Goal: Communication & Community: Answer question/provide support

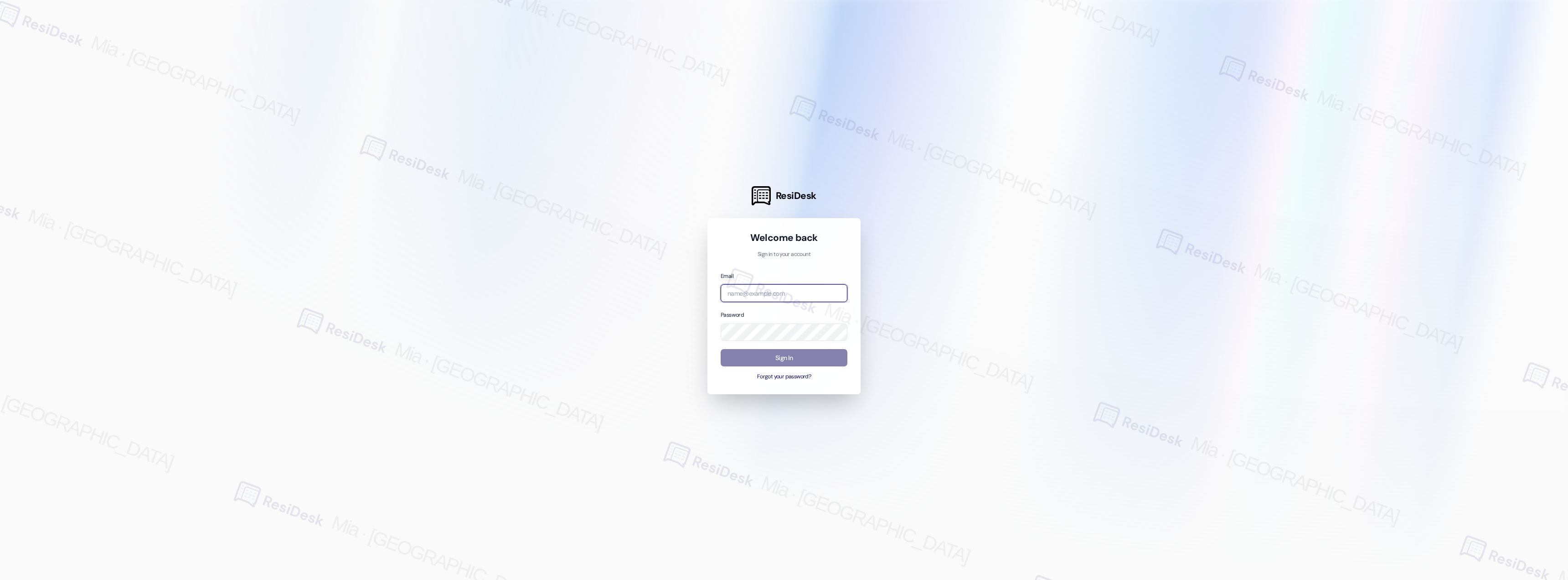
click at [821, 291] on input "email" at bounding box center [784, 293] width 127 height 18
type input "automated-surveys-boyd_wilson-mia.caampued@boyd_[DOMAIN_NAME]"
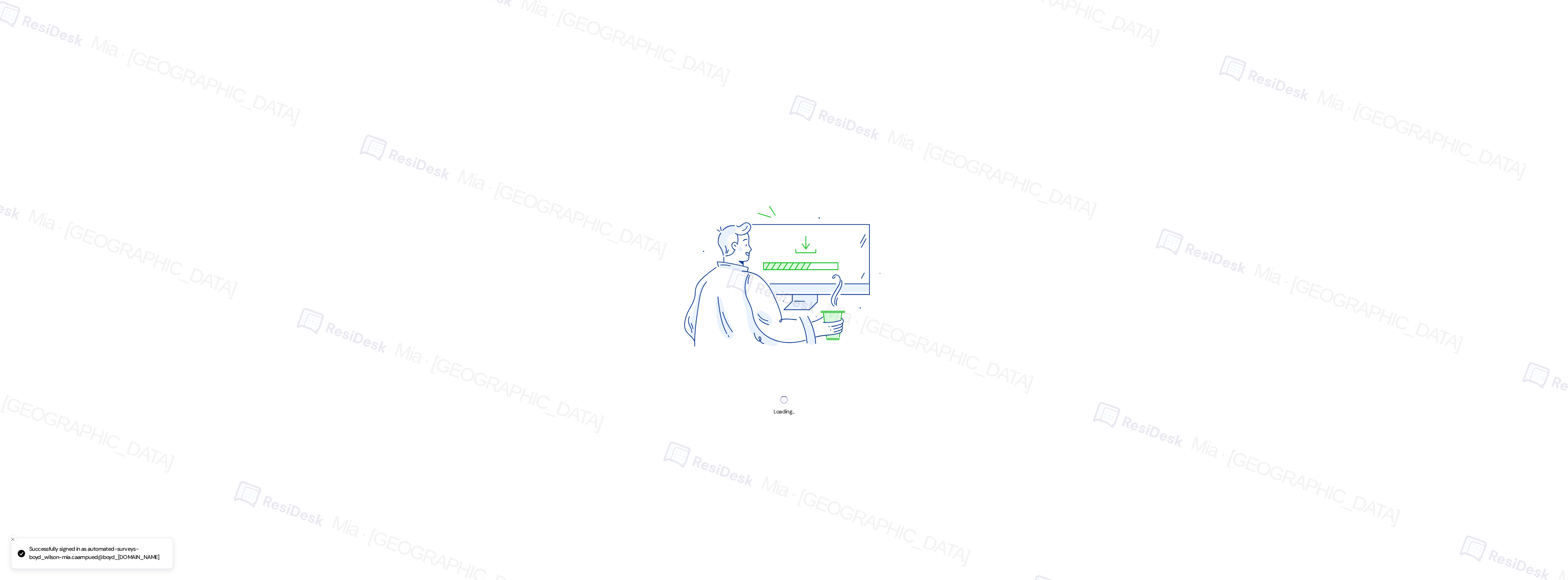
click at [802, 355] on img at bounding box center [784, 279] width 309 height 232
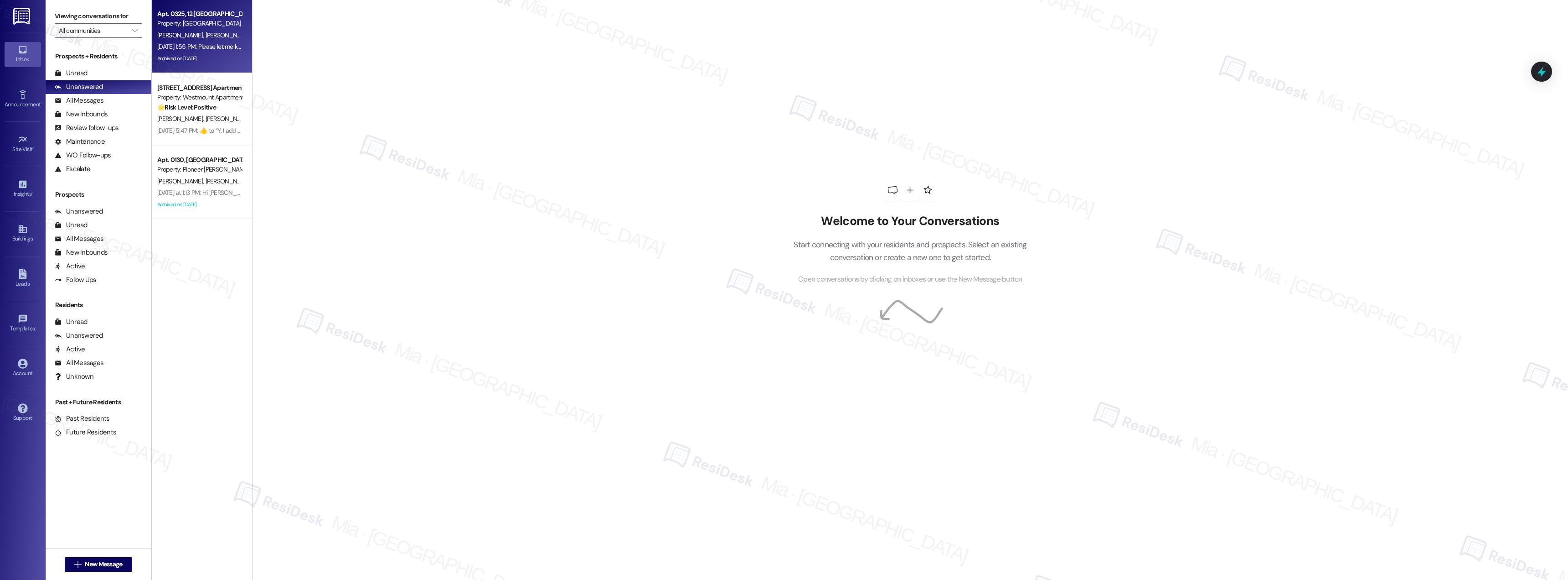
click at [221, 54] on div "Archived on [DATE]" at bounding box center [199, 58] width 86 height 12
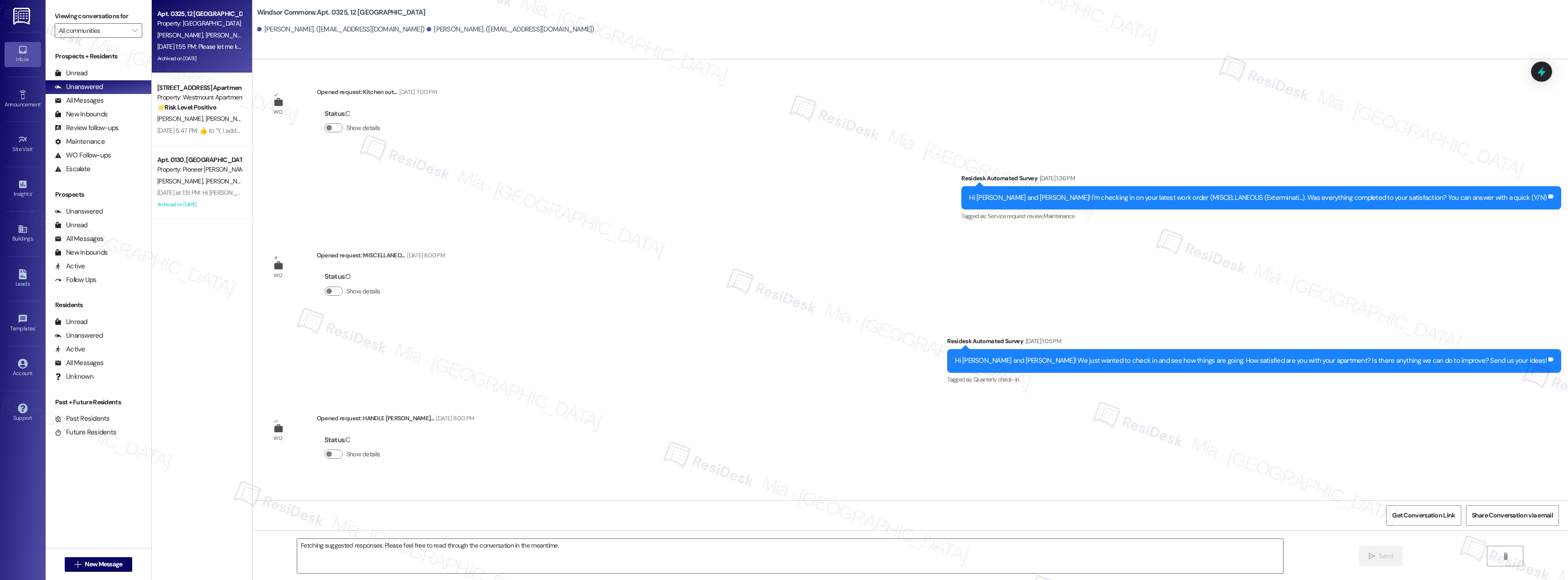
scroll to position [18802, 0]
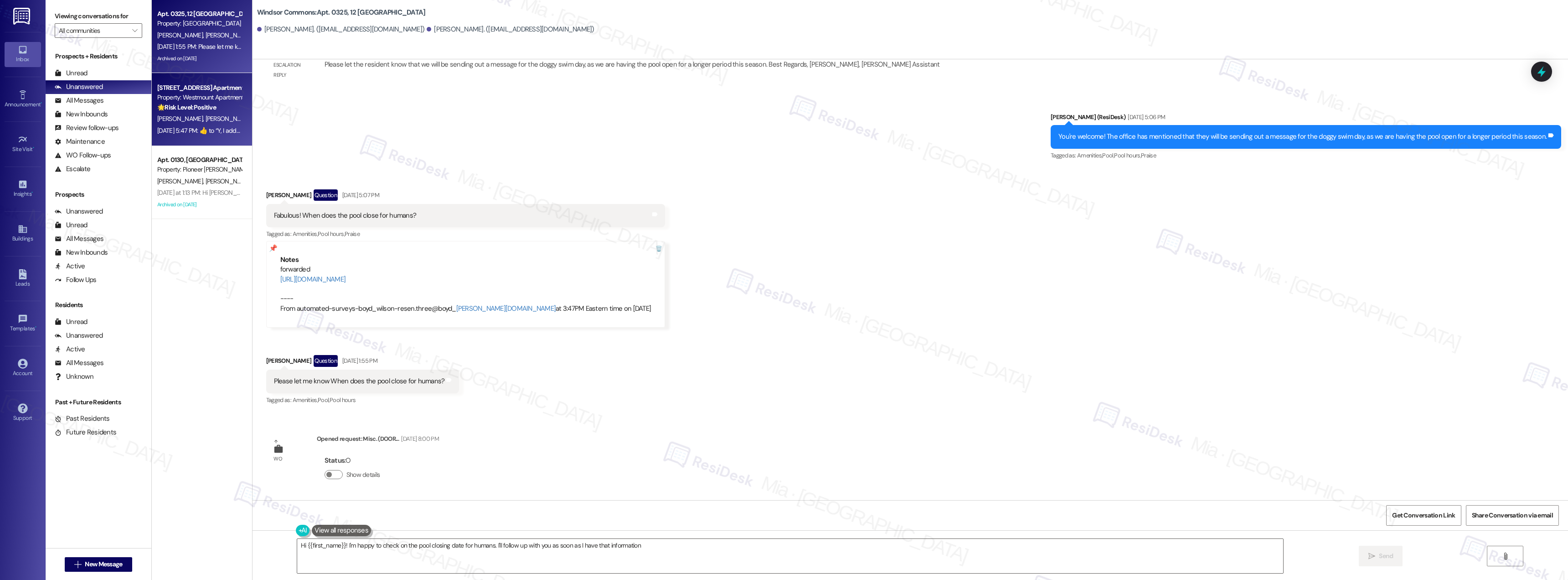
type textarea "Hi {{first_name}}! I'm happy to check on the pool closing date for humans. I'll…"
click at [326, 471] on button "Show details" at bounding box center [333, 474] width 18 height 9
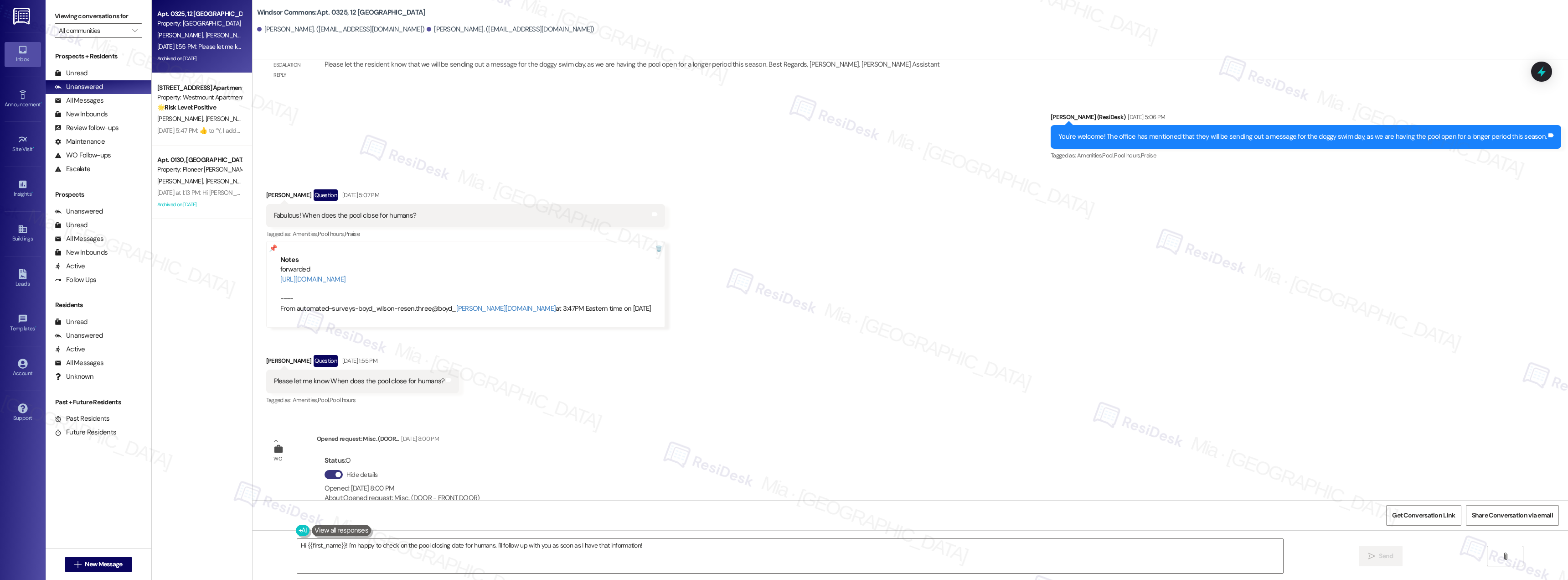
click at [387, 440] on div "Opened request: Misc. (DOOR... [DATE] 8:00 PM" at bounding box center [403, 440] width 171 height 13
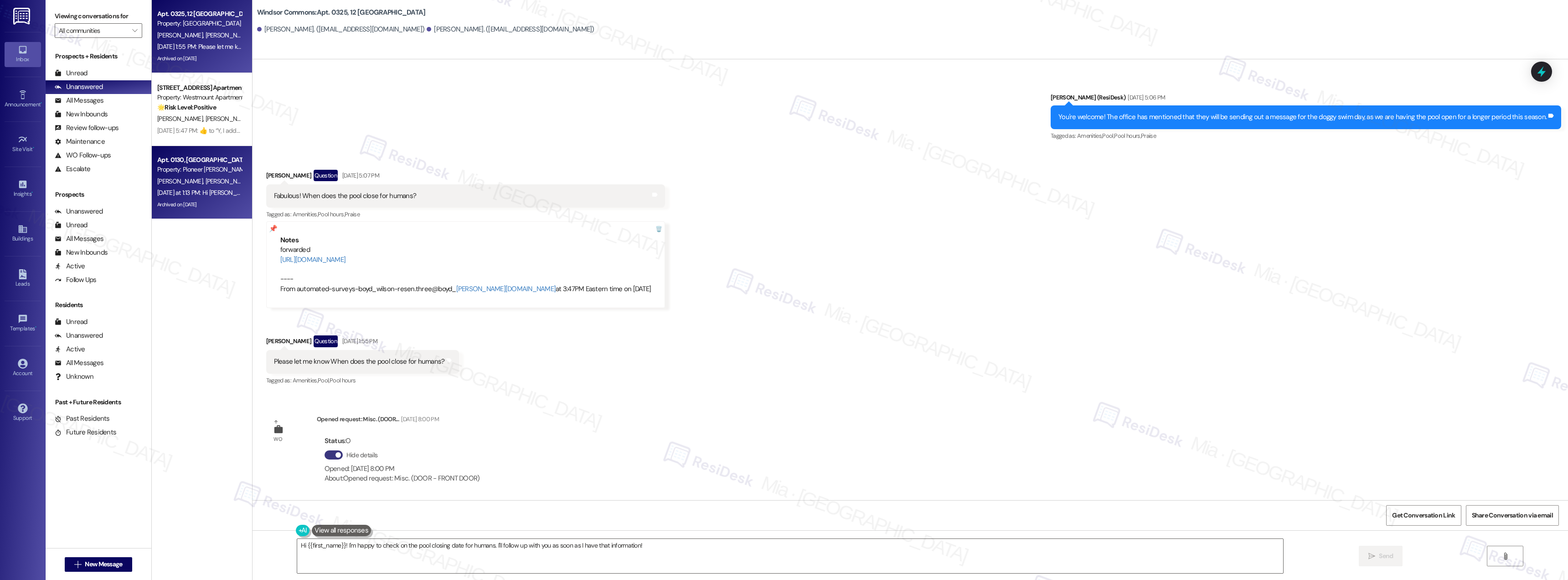
click at [202, 195] on div "[DATE] at 1:13 PM: Hi [PERSON_NAME] and [PERSON_NAME]! I'm checking in on your …" at bounding box center [460, 192] width 605 height 8
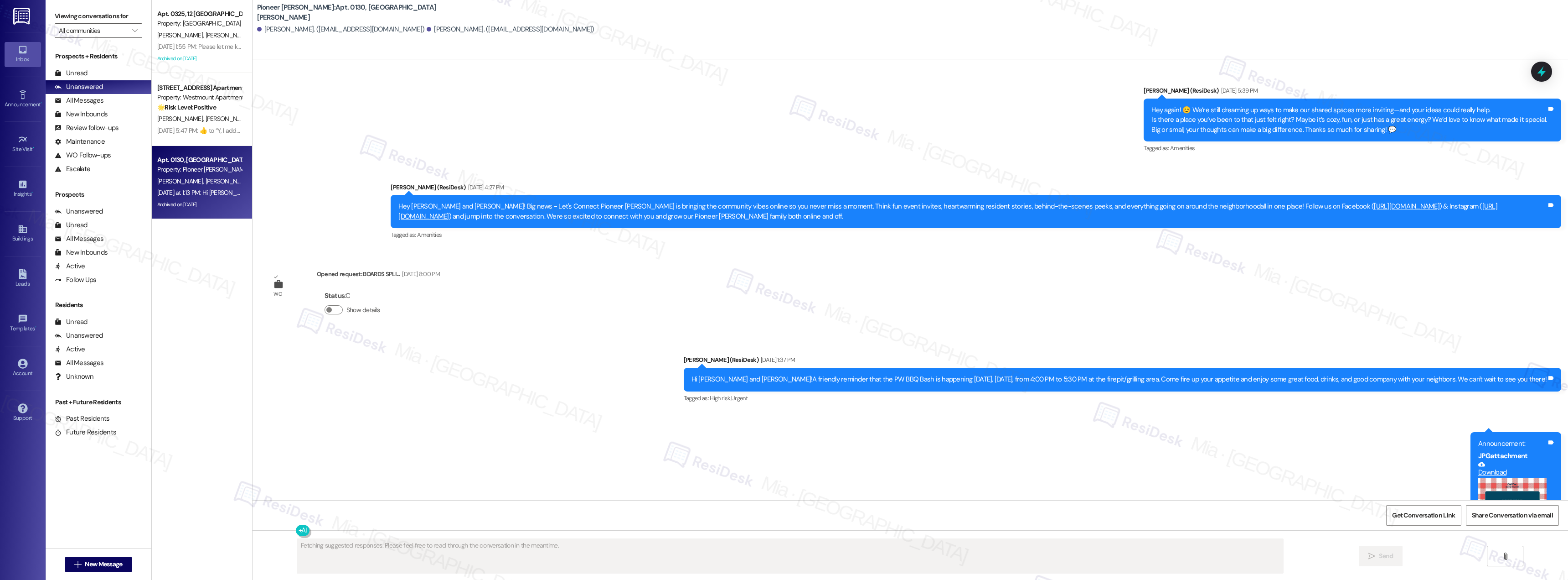
scroll to position [14026, 0]
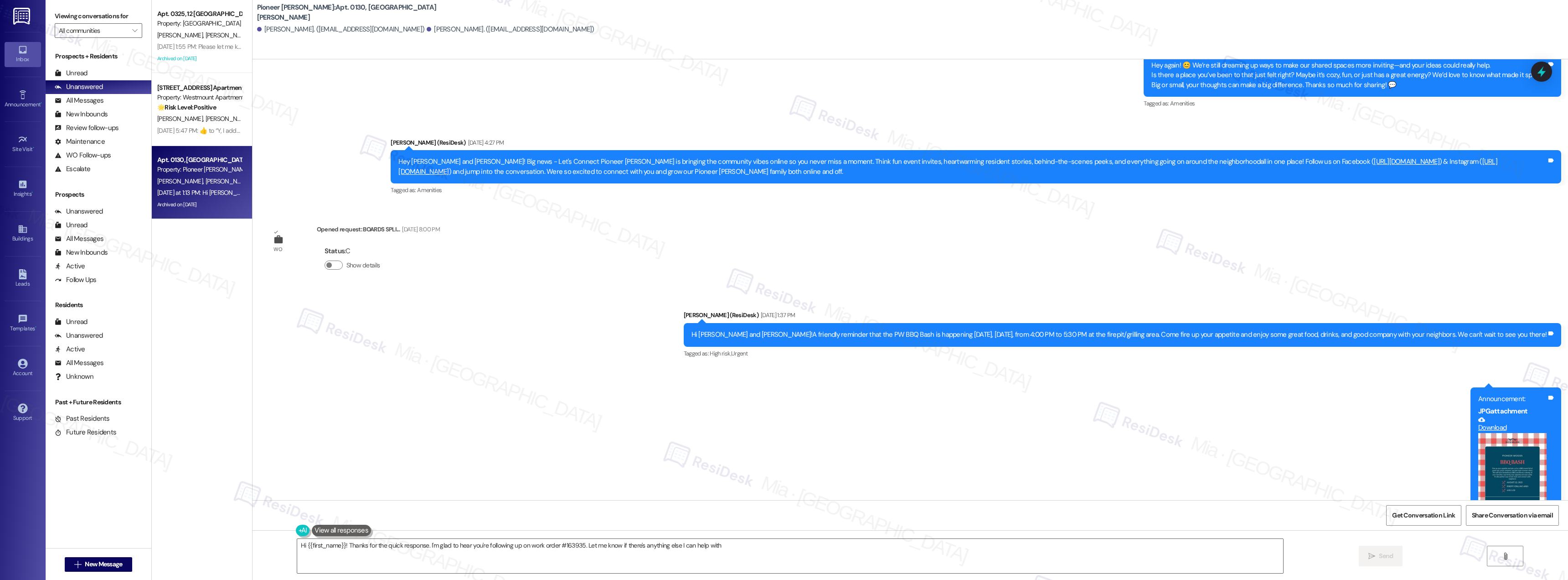
type textarea "Hi {{first_name}}! Thanks for the quick response. I'm glad to hear you're follo…"
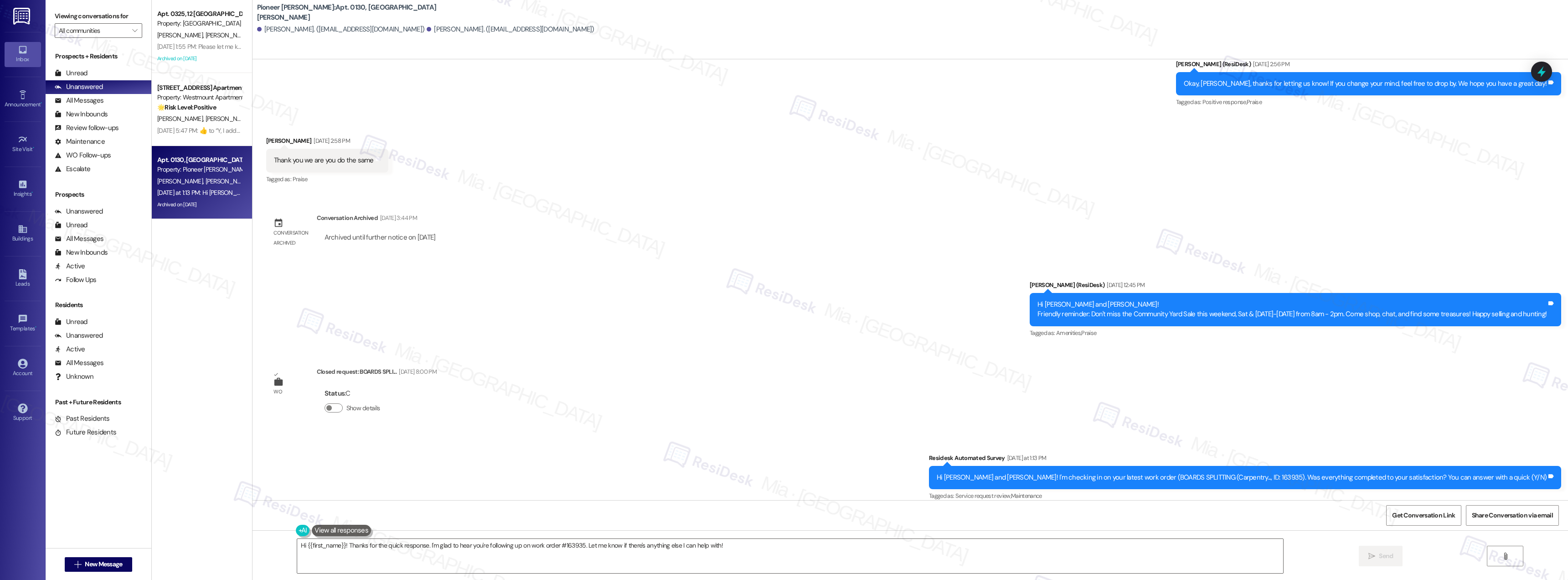
scroll to position [14619, 0]
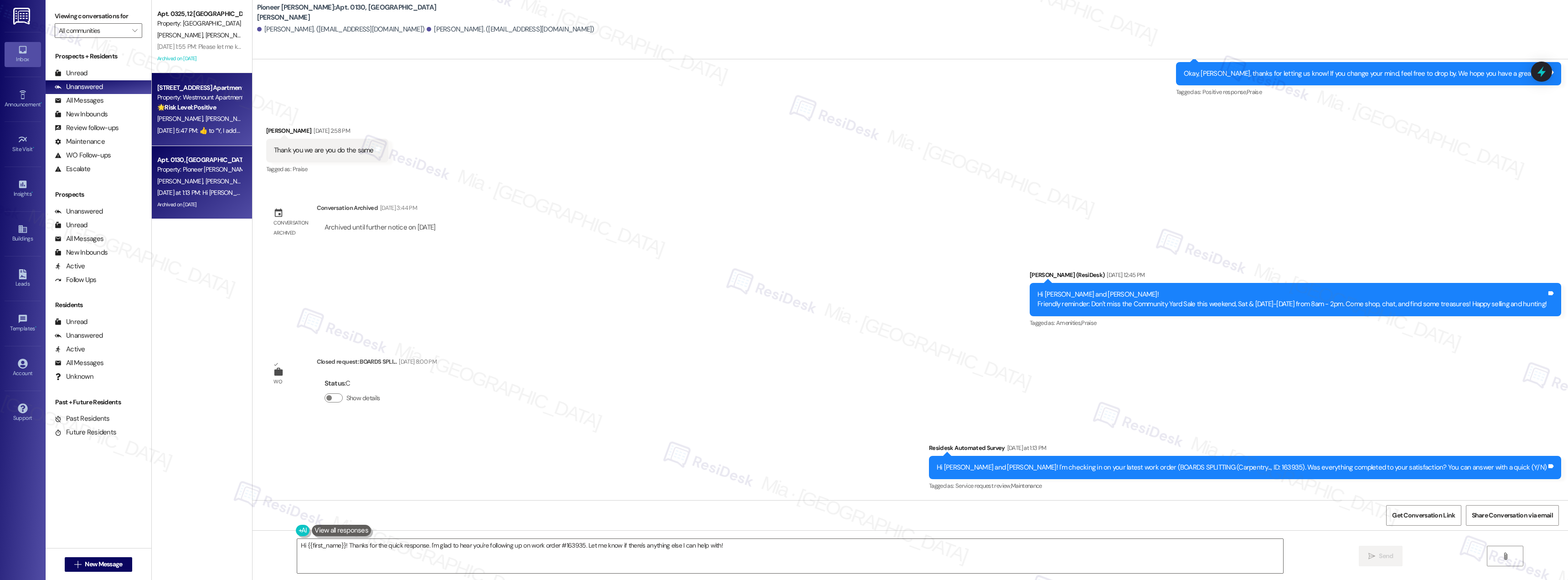
click at [209, 122] on div "[PERSON_NAME] [PERSON_NAME]" at bounding box center [199, 119] width 86 height 12
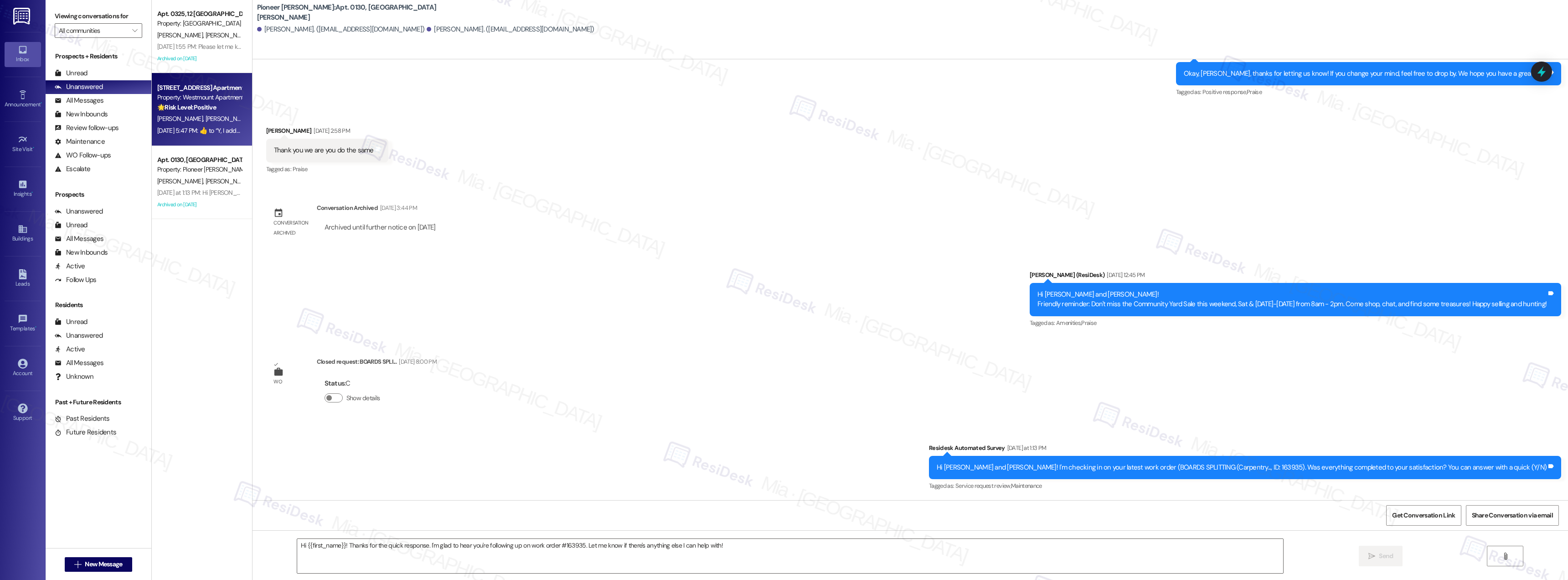
type textarea "Fetching suggested responses. Please feel free to read through the conversation…"
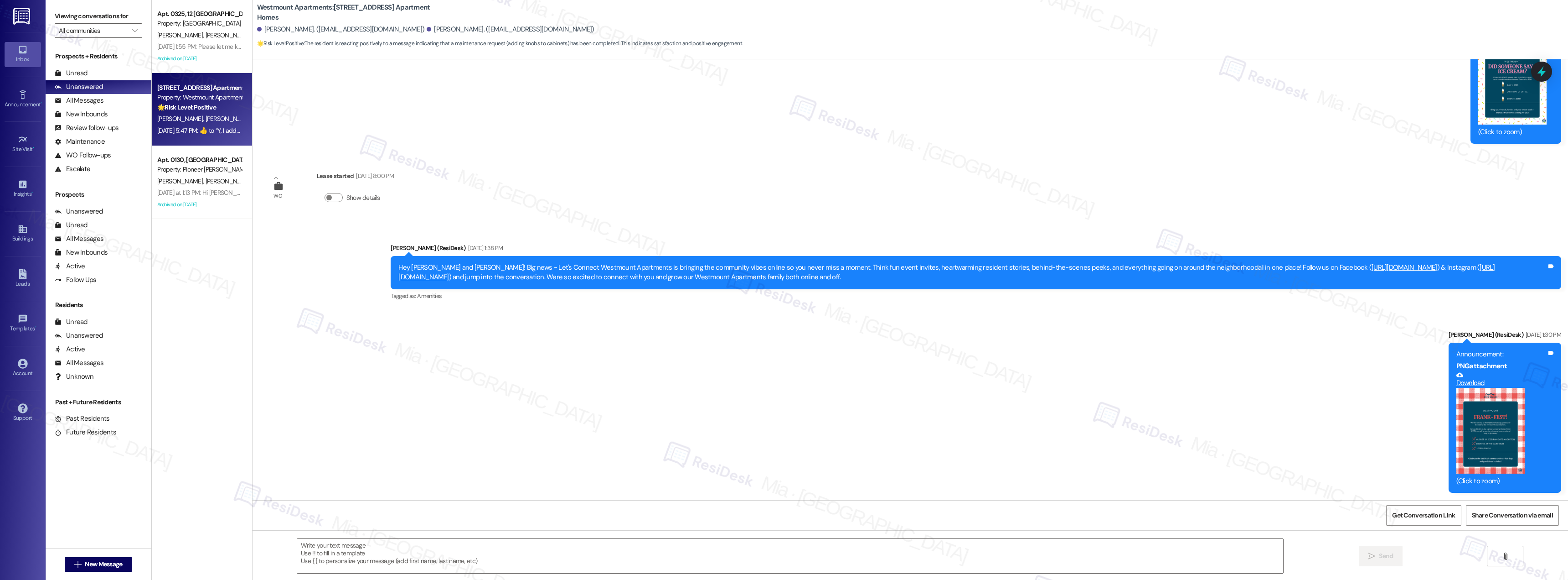
scroll to position [7578, 0]
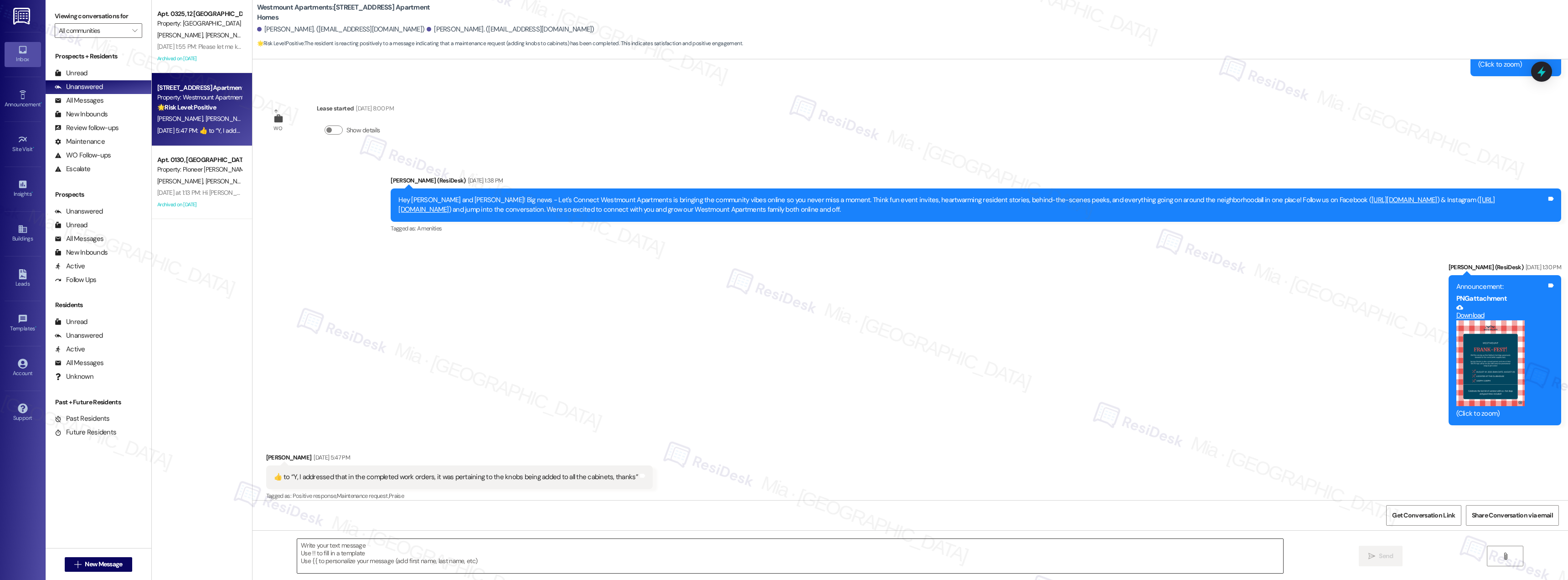
click at [362, 555] on textarea at bounding box center [790, 556] width 986 height 34
paste textarea "Thank you for confirming. I'm so glad to know you're satisfied with the recent …"
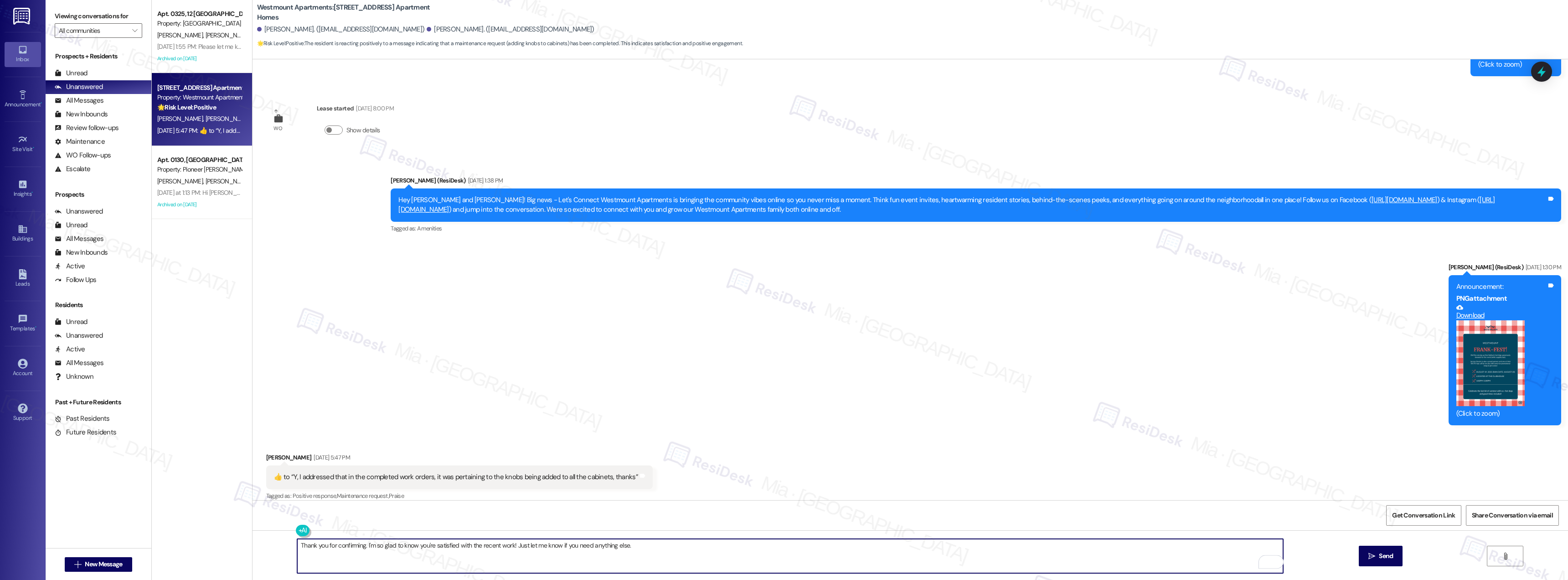
click at [343, 545] on textarea "Thank you for confirming. I'm so glad to know you're satisfied with the recent …" at bounding box center [790, 556] width 986 height 34
type textarea "Thank you for [PERSON_NAME]. I'm so glad to know you're satisfied with the rece…"
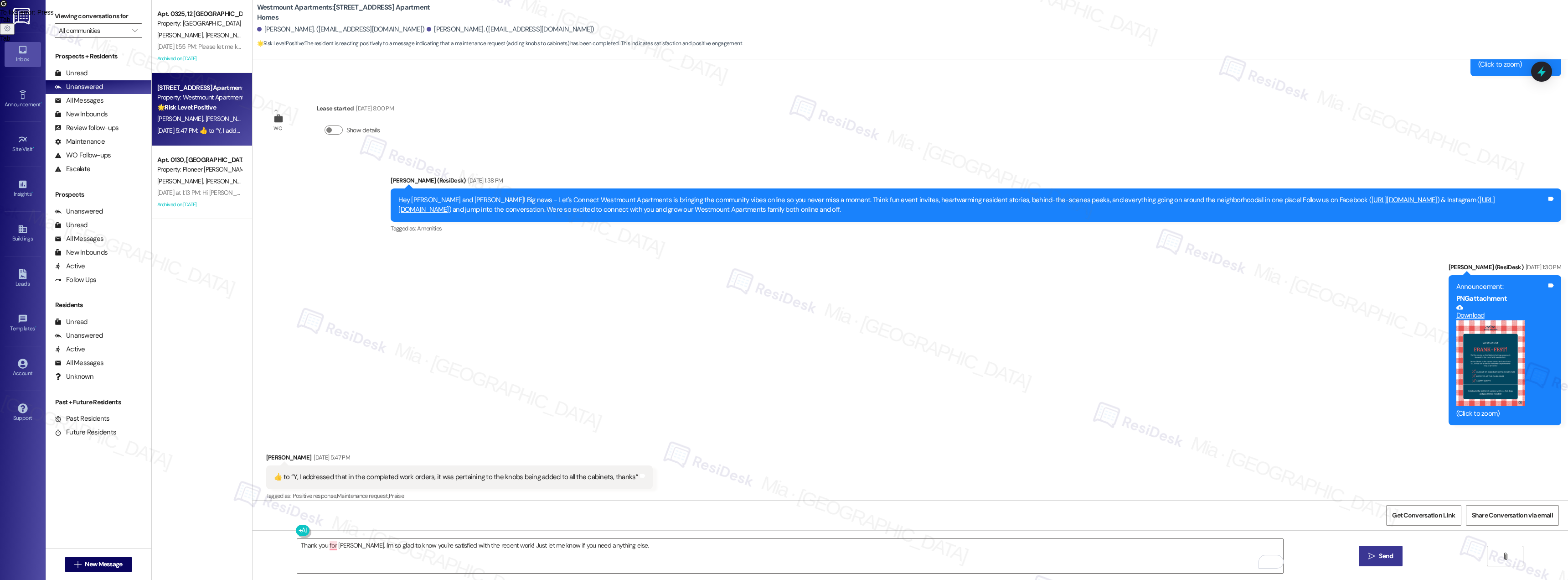
click at [1389, 558] on span "Send" at bounding box center [1386, 556] width 14 height 10
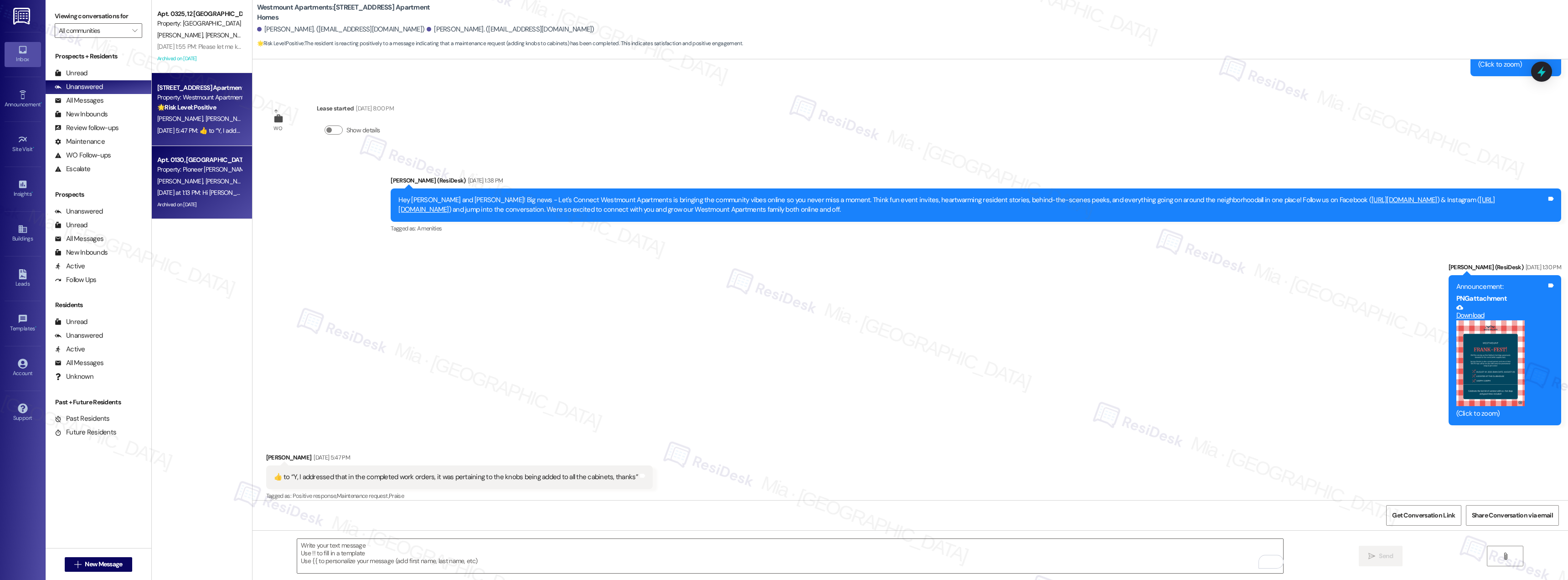
click at [205, 183] on span "[PERSON_NAME]" at bounding box center [227, 181] width 45 height 8
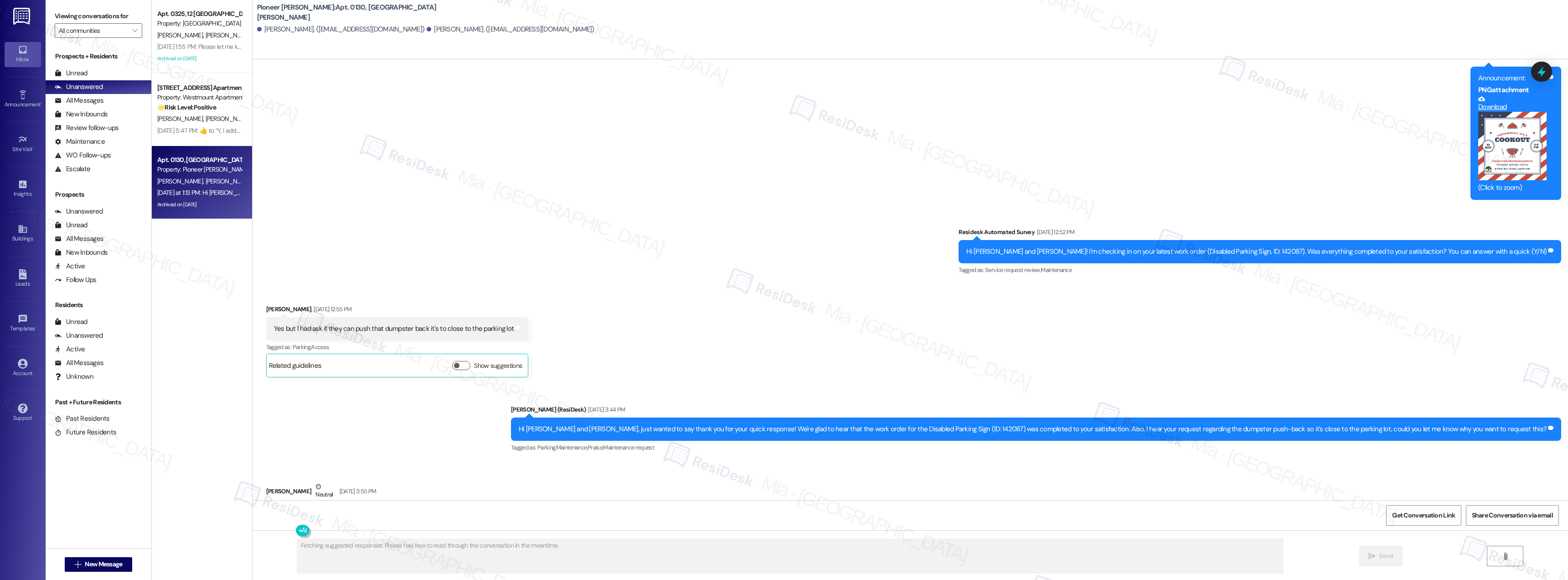
scroll to position [14619, 0]
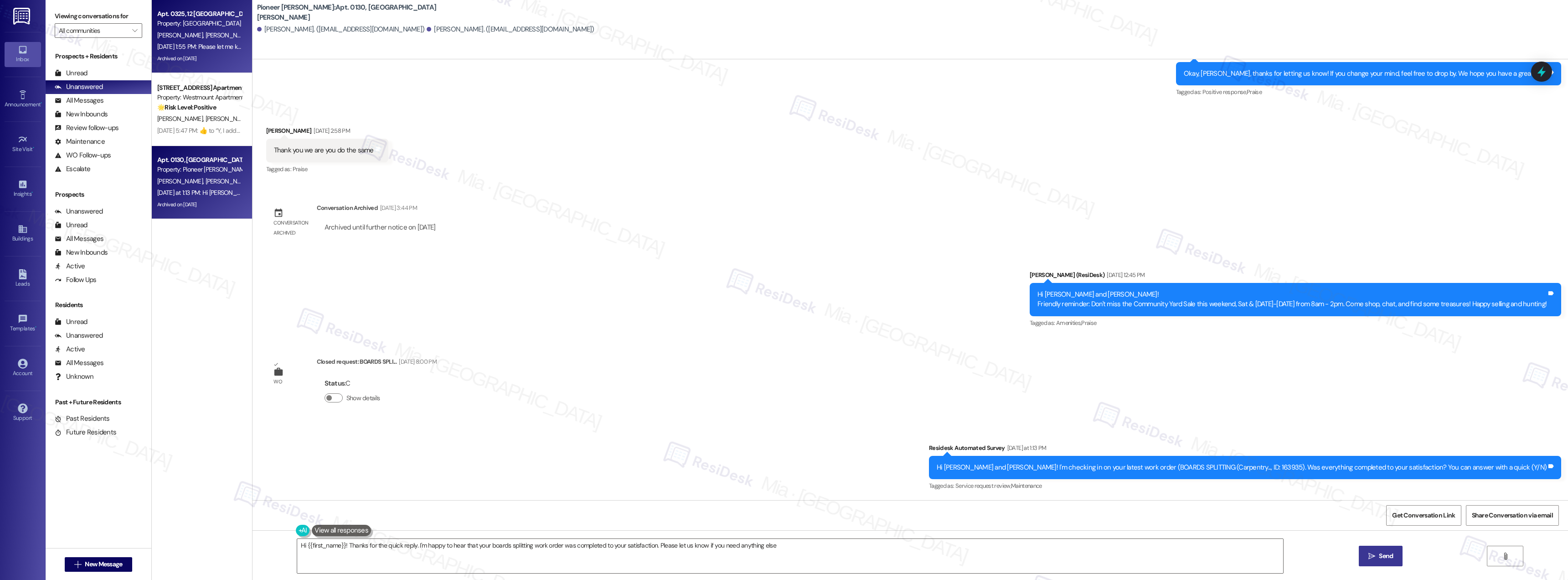
type textarea "Hi {{first_name}}! Thanks for the quick reply. I'm happy to hear that your boar…"
click at [208, 43] on div "[DATE] 1:55 PM: Please let me know When does the pool close for humans? [DATE] …" at bounding box center [256, 46] width 197 height 8
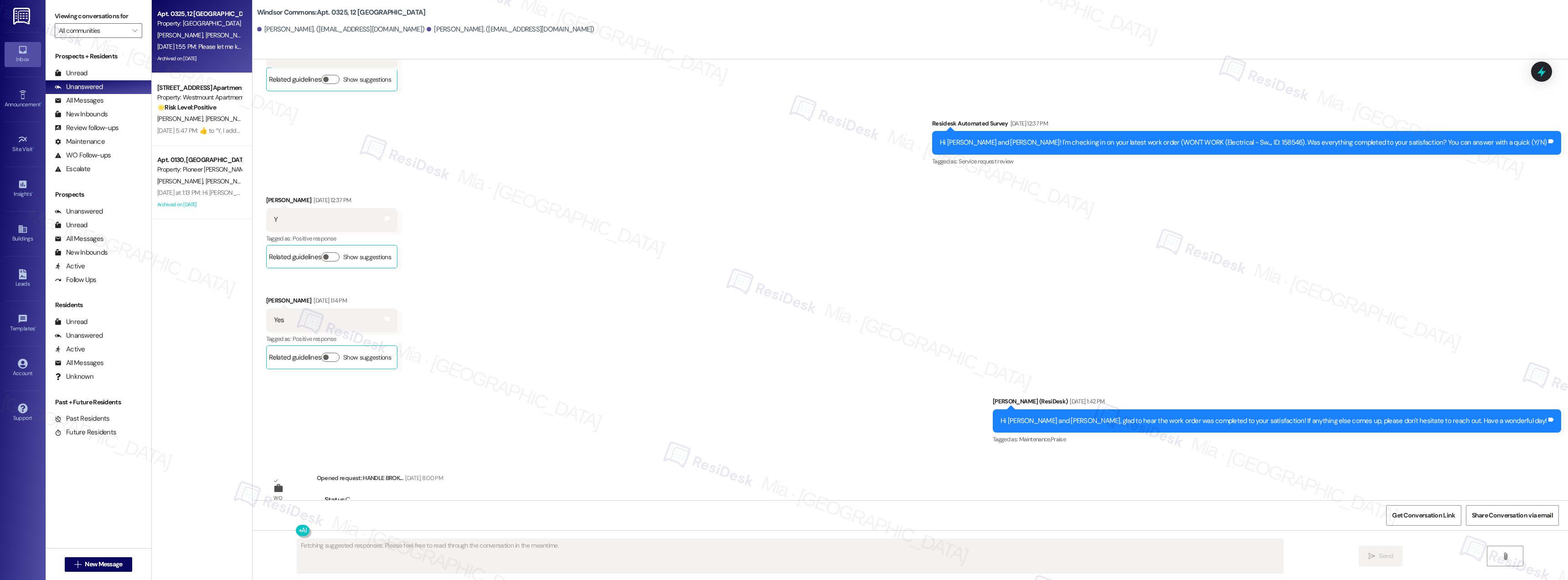
scroll to position [18802, 0]
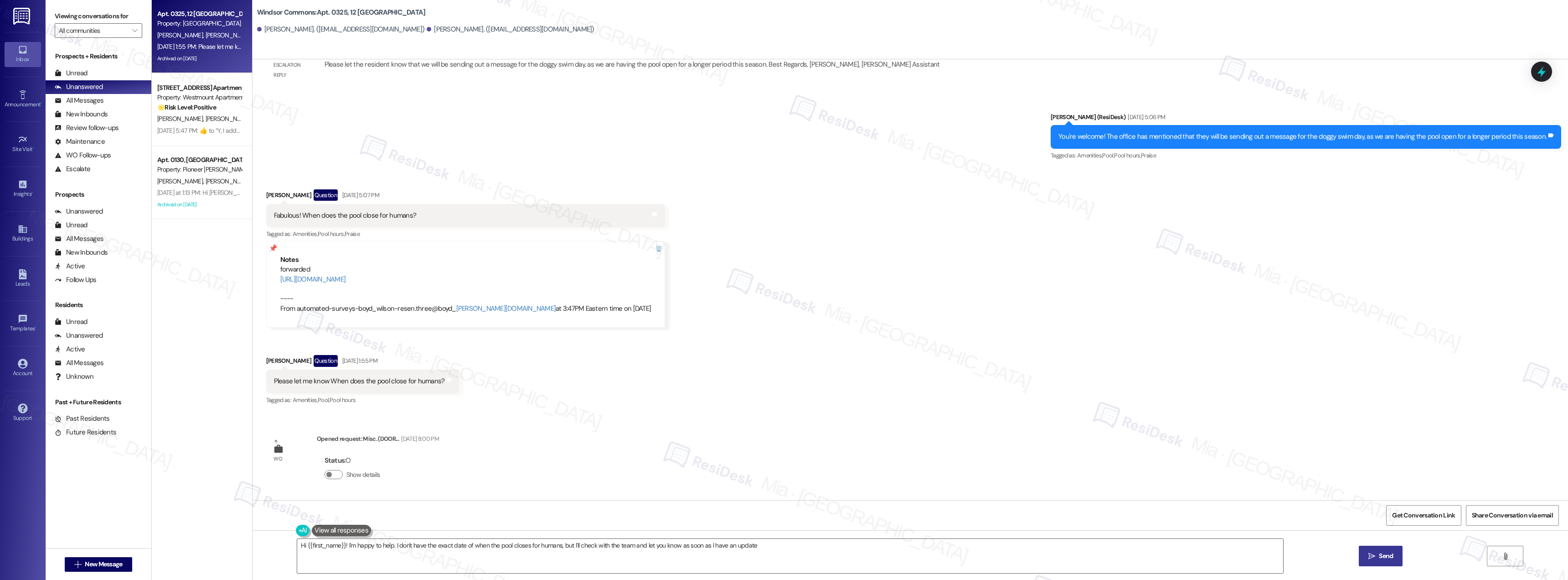
type textarea "Hi {{first_name}}! I'm happy to help. I don't have the exact date of when the p…"
click at [179, 263] on div "Apt. 0325, 12 [GEOGRAPHIC_DATA] Property: [GEOGRAPHIC_DATA] [PERSON_NAME] [PERS…" at bounding box center [202, 257] width 100 height 515
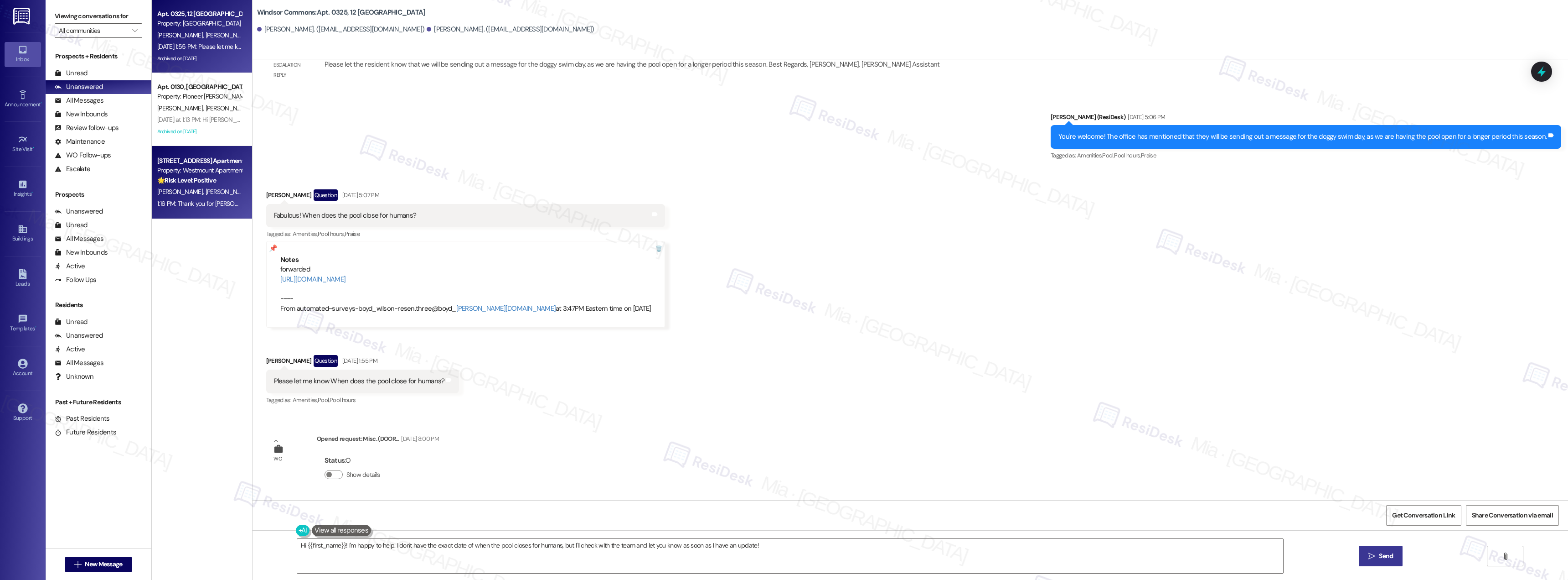
click at [193, 196] on div "[PERSON_NAME] [PERSON_NAME]" at bounding box center [199, 192] width 86 height 12
type textarea "Fetching suggested responses. Please feel free to read through the conversation…"
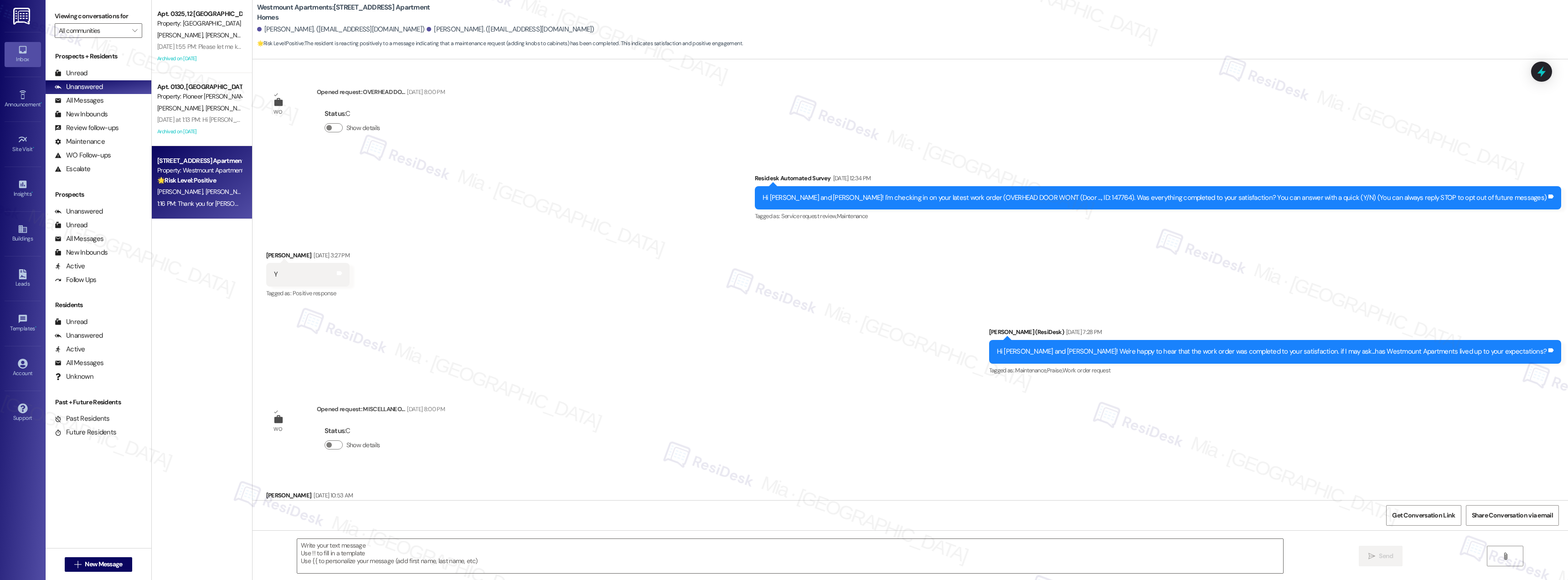
scroll to position [7655, 0]
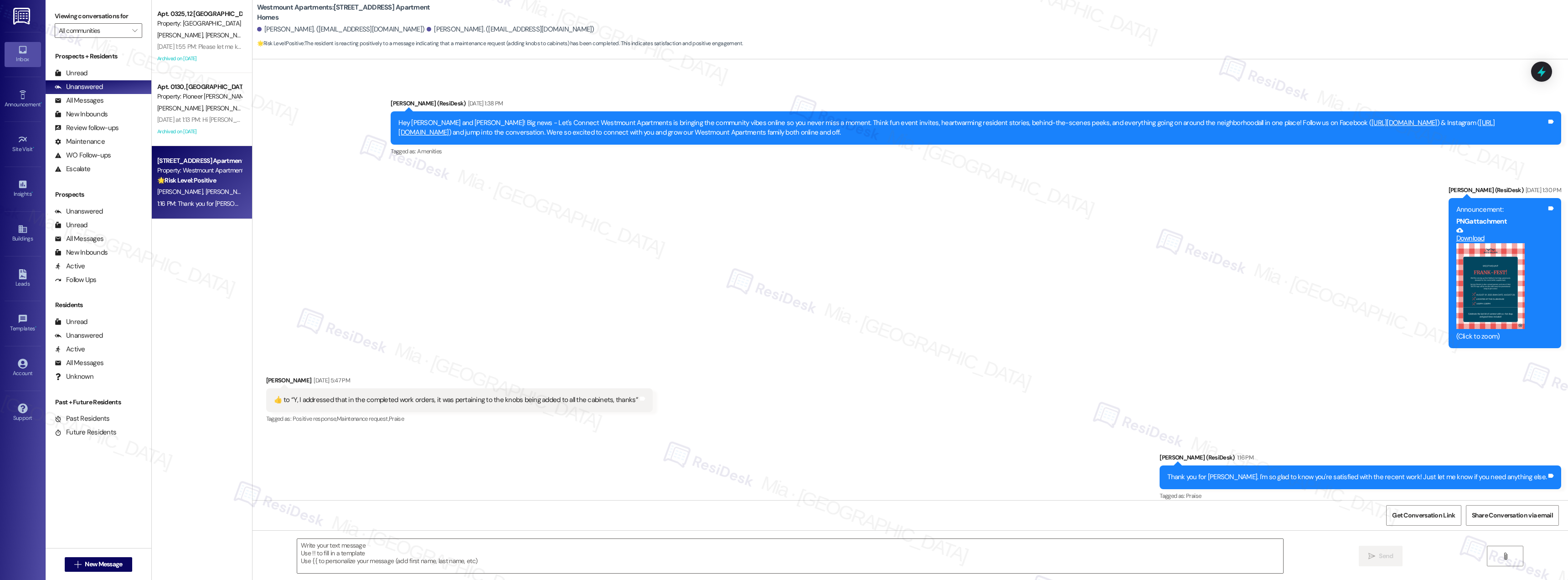
type textarea "Fetching suggested responses. Please feel free to read through the conversation…"
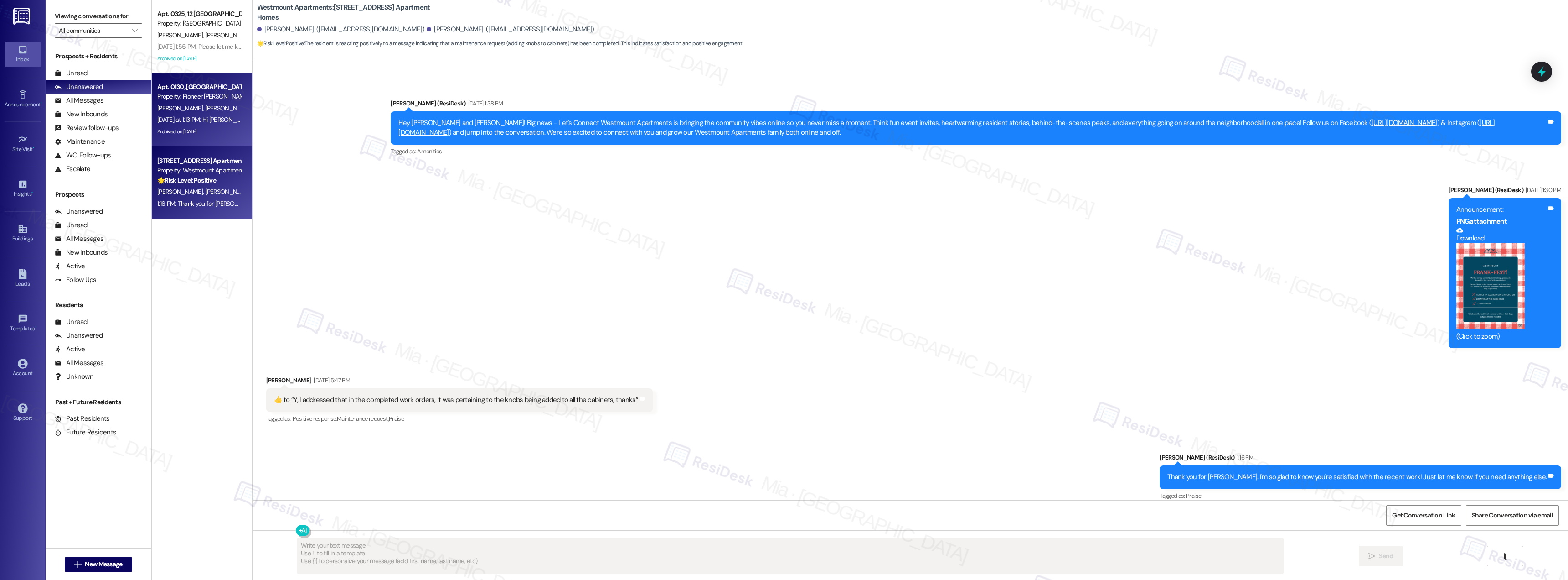
click at [208, 126] on div "Archived on [DATE]" at bounding box center [199, 131] width 86 height 12
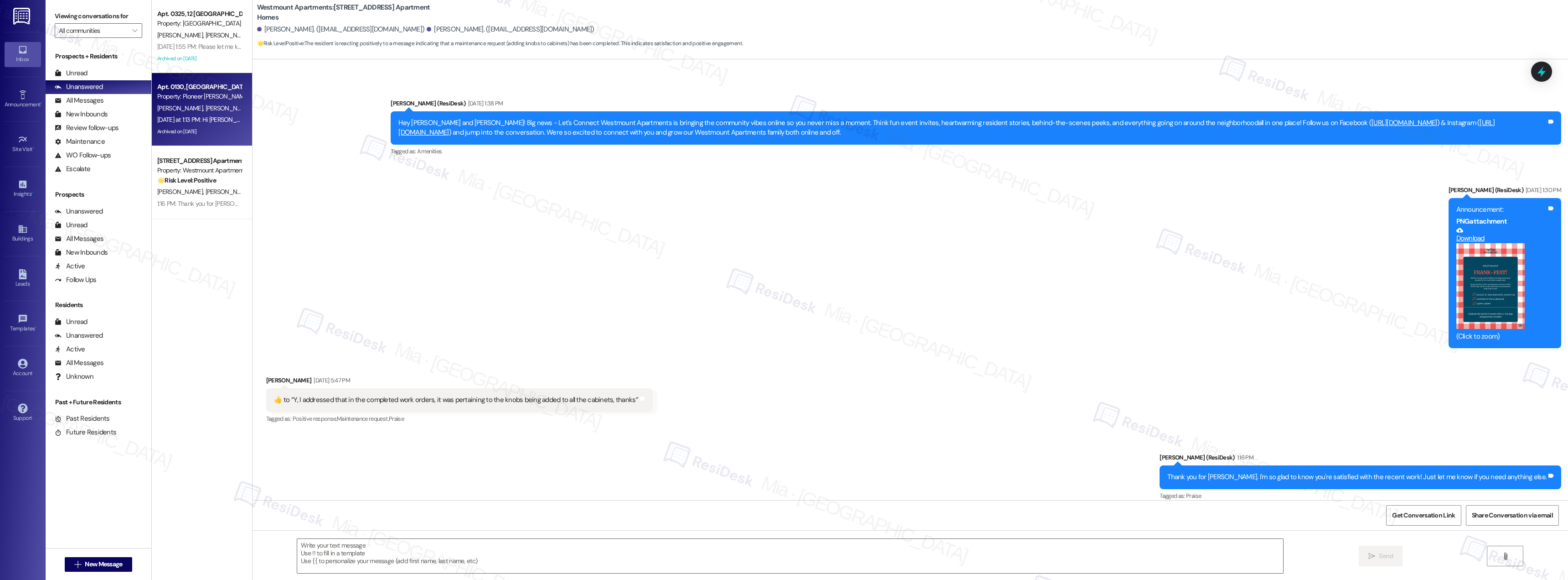
type textarea "Fetching suggested responses. Please feel free to read through the conversation…"
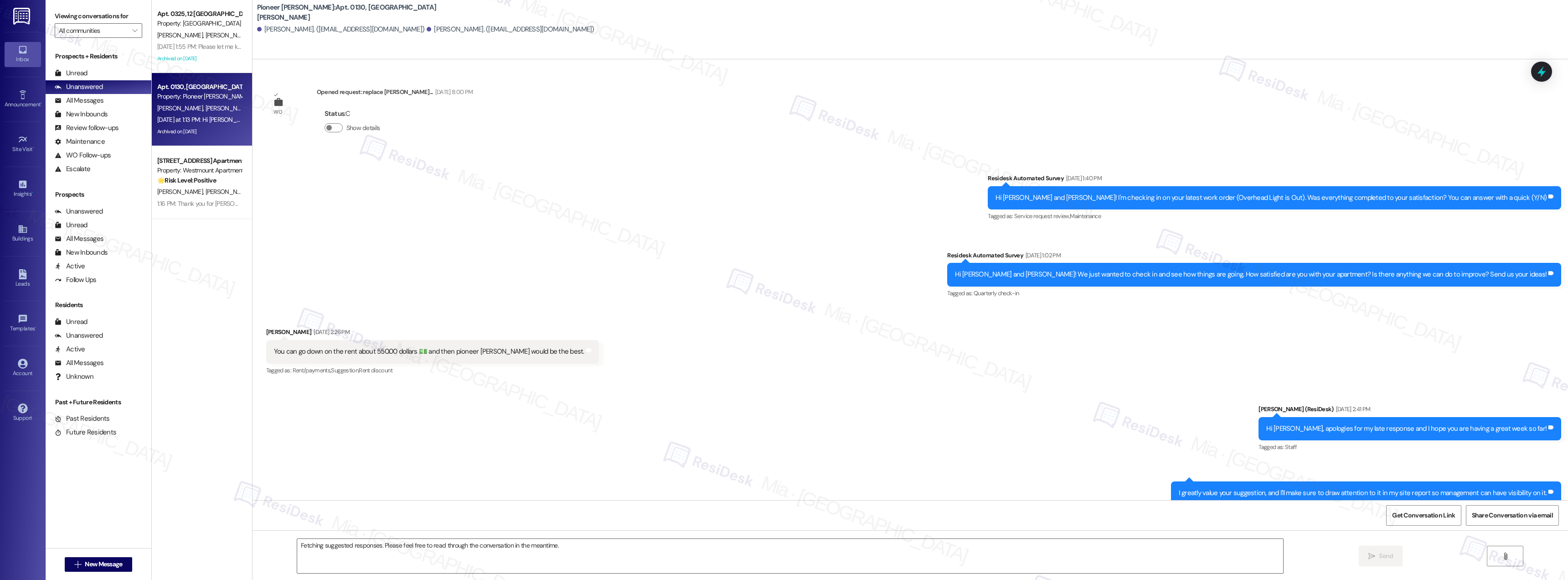
scroll to position [14619, 0]
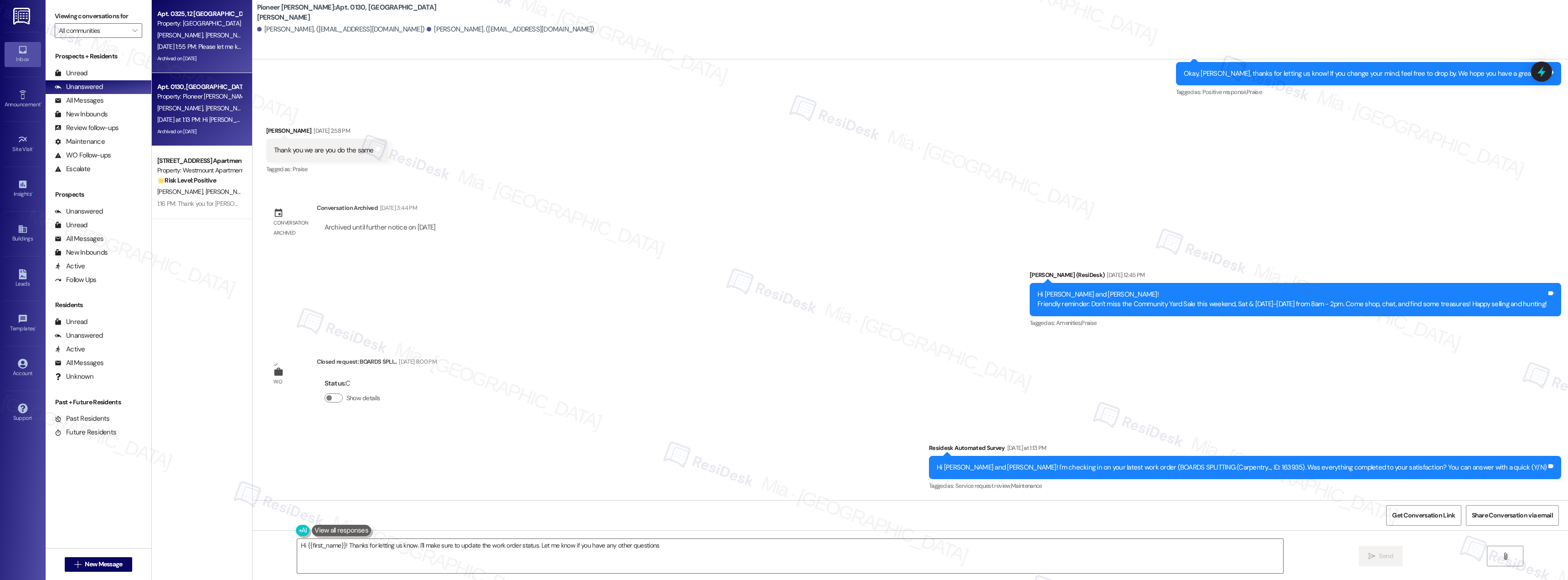
type textarea "Hi {{first_name}}! Thanks for letting us know. I'll make sure to update the wor…"
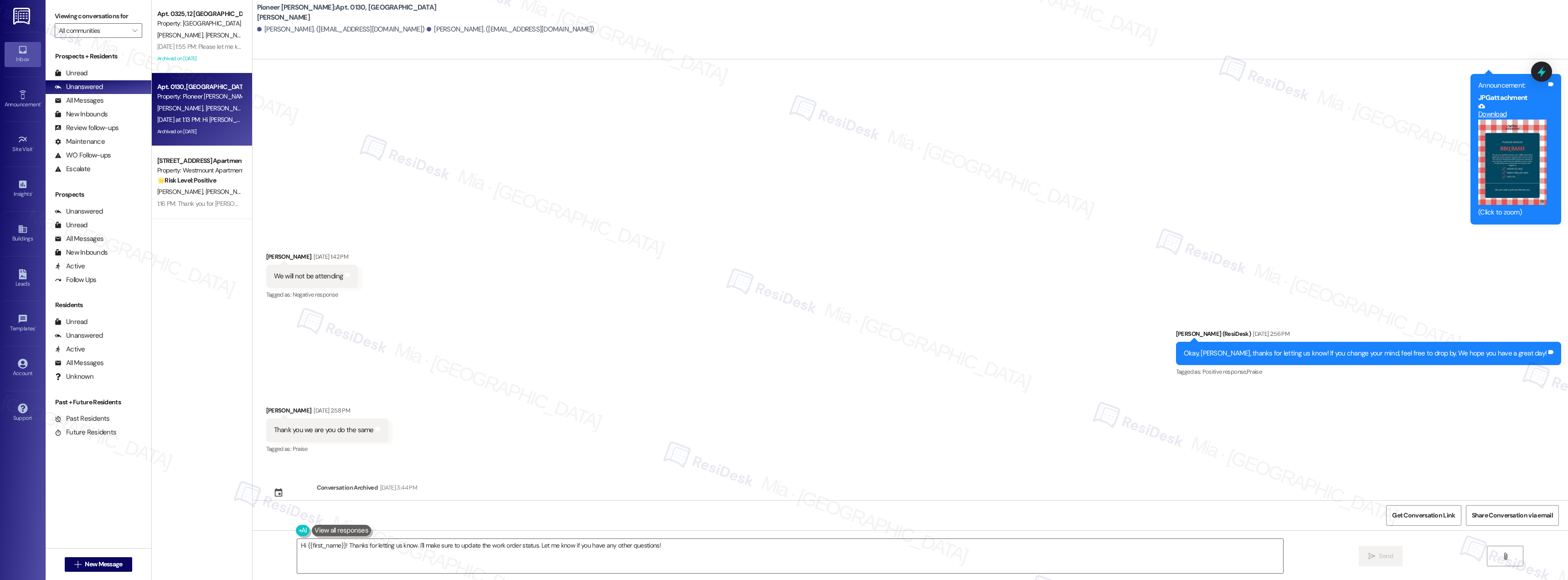
scroll to position [14209, 0]
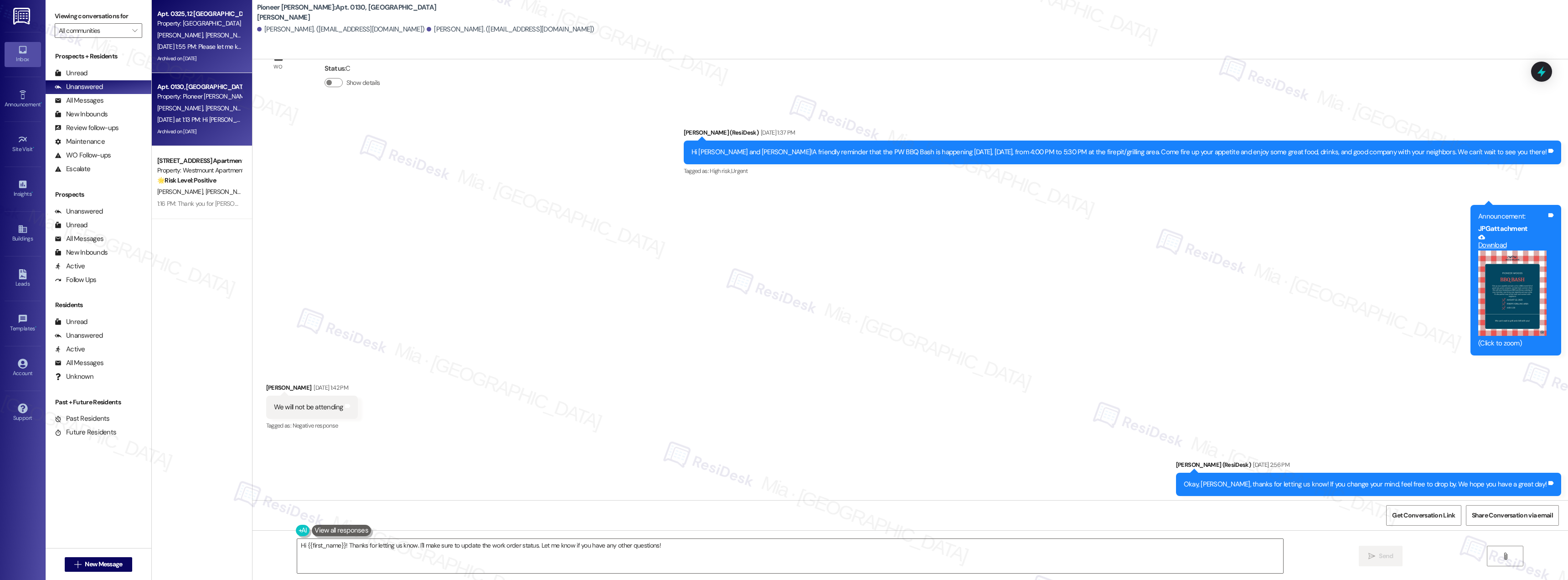
click at [221, 36] on div "[PERSON_NAME] [PERSON_NAME]" at bounding box center [199, 35] width 86 height 12
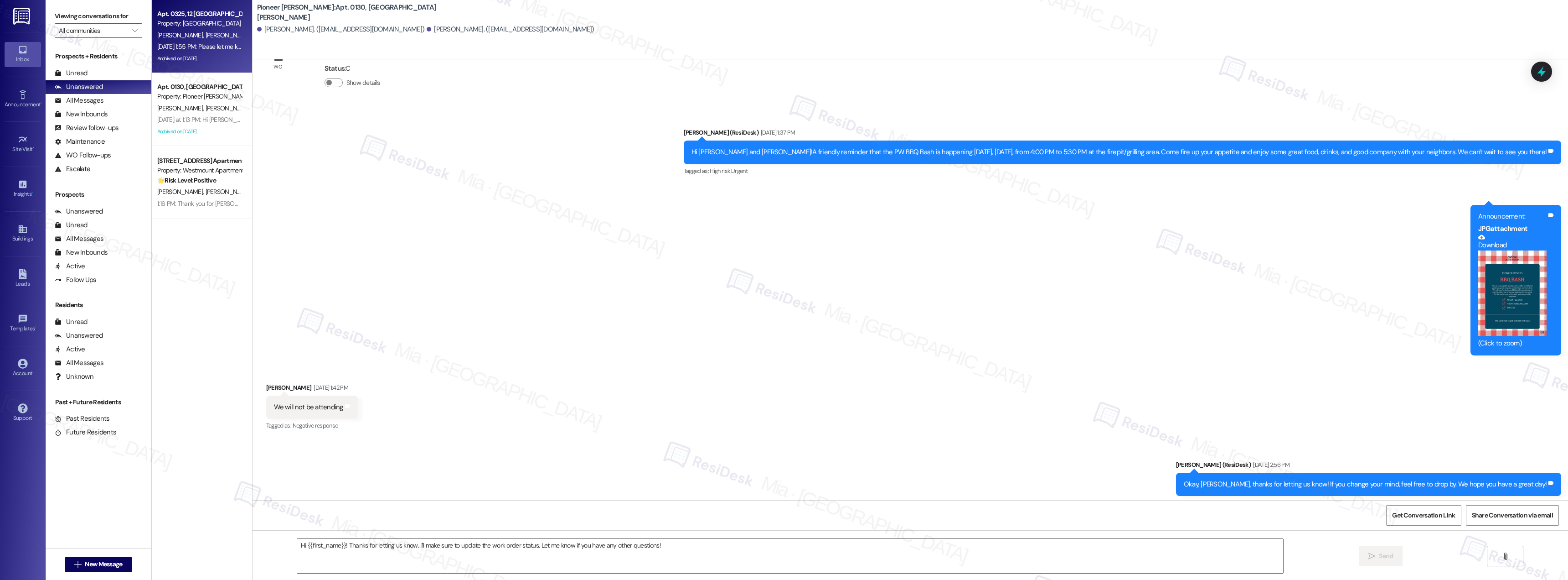
type textarea "Fetching suggested responses. Please feel free to read through the conversation…"
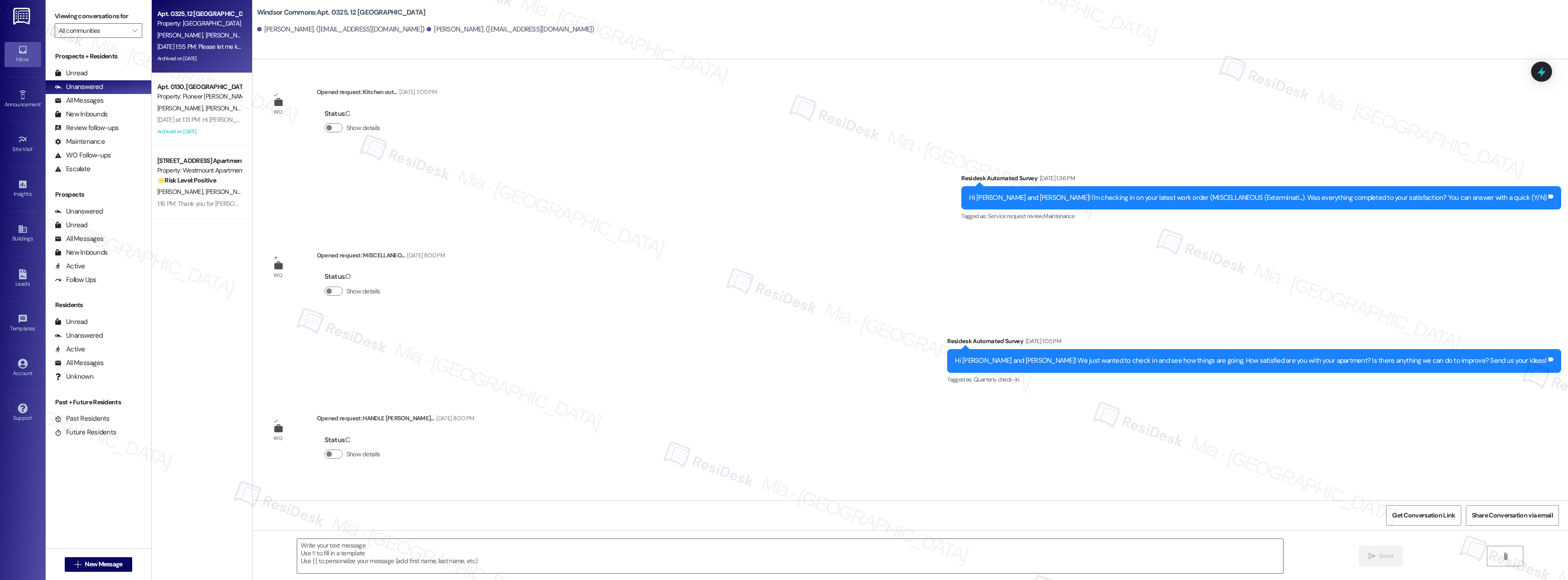
type textarea "Fetching suggested responses. Please feel free to read through the conversation…"
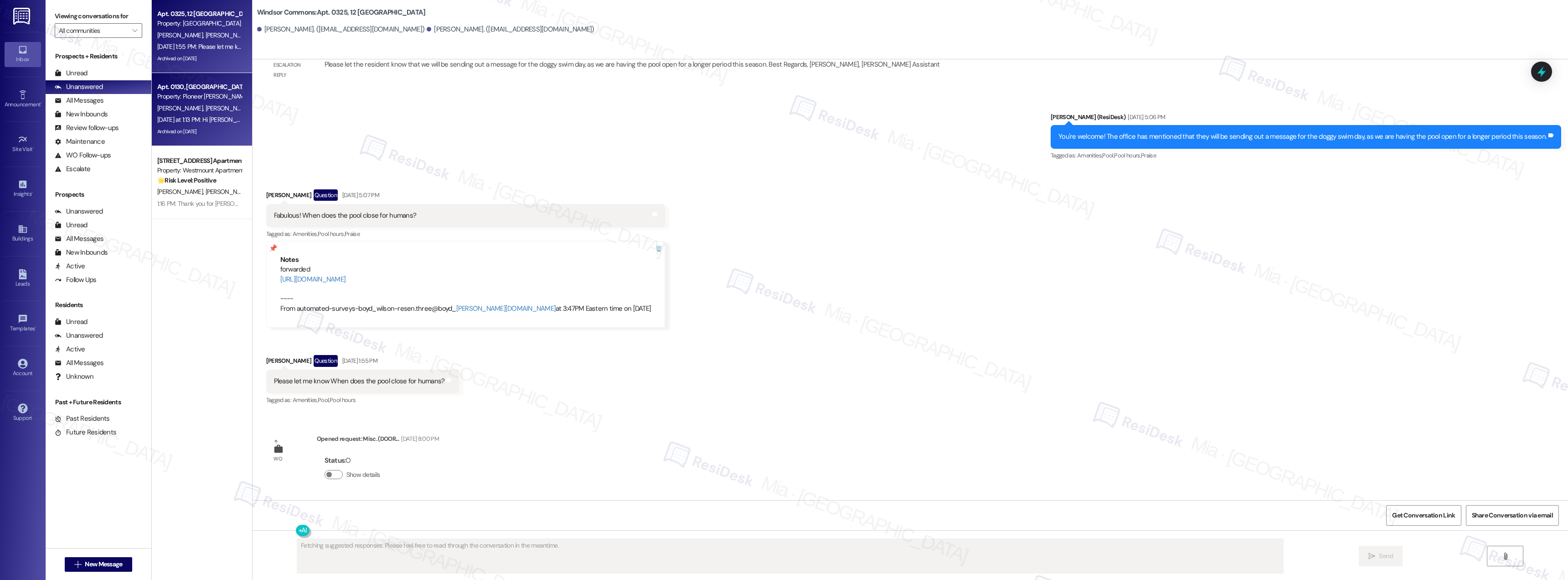
click at [205, 108] on span "[PERSON_NAME]" at bounding box center [227, 108] width 45 height 8
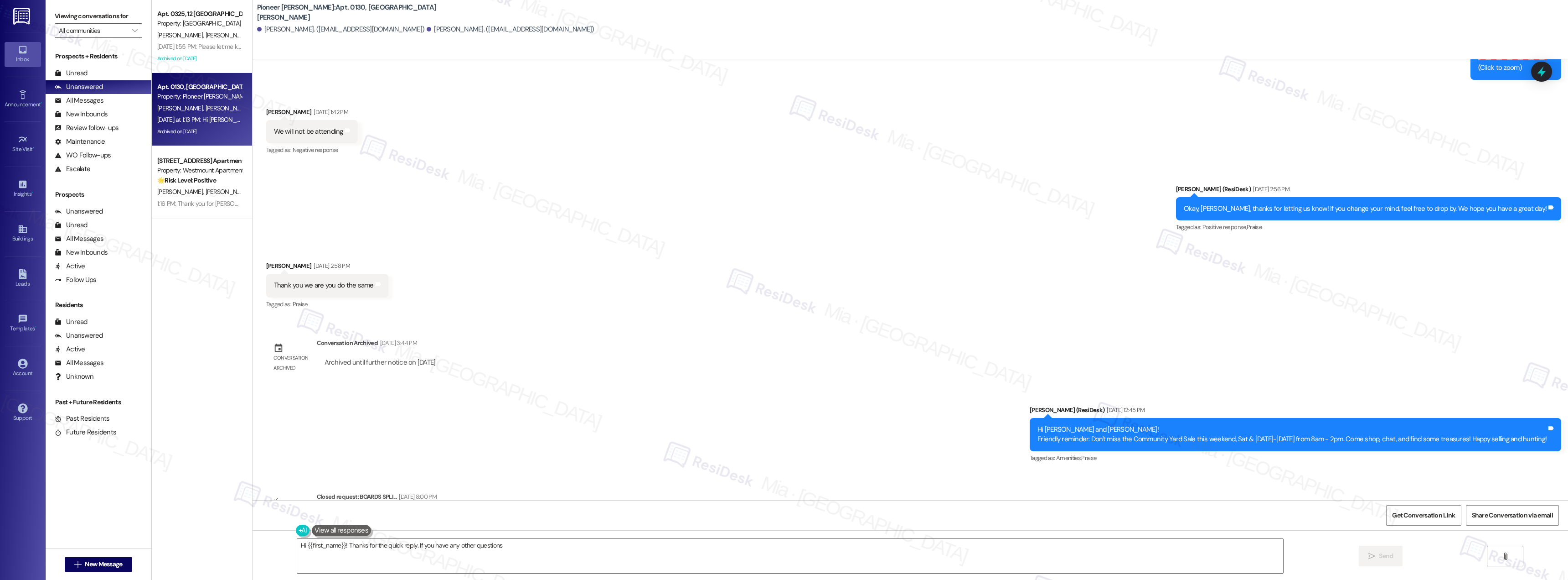
scroll to position [14619, 0]
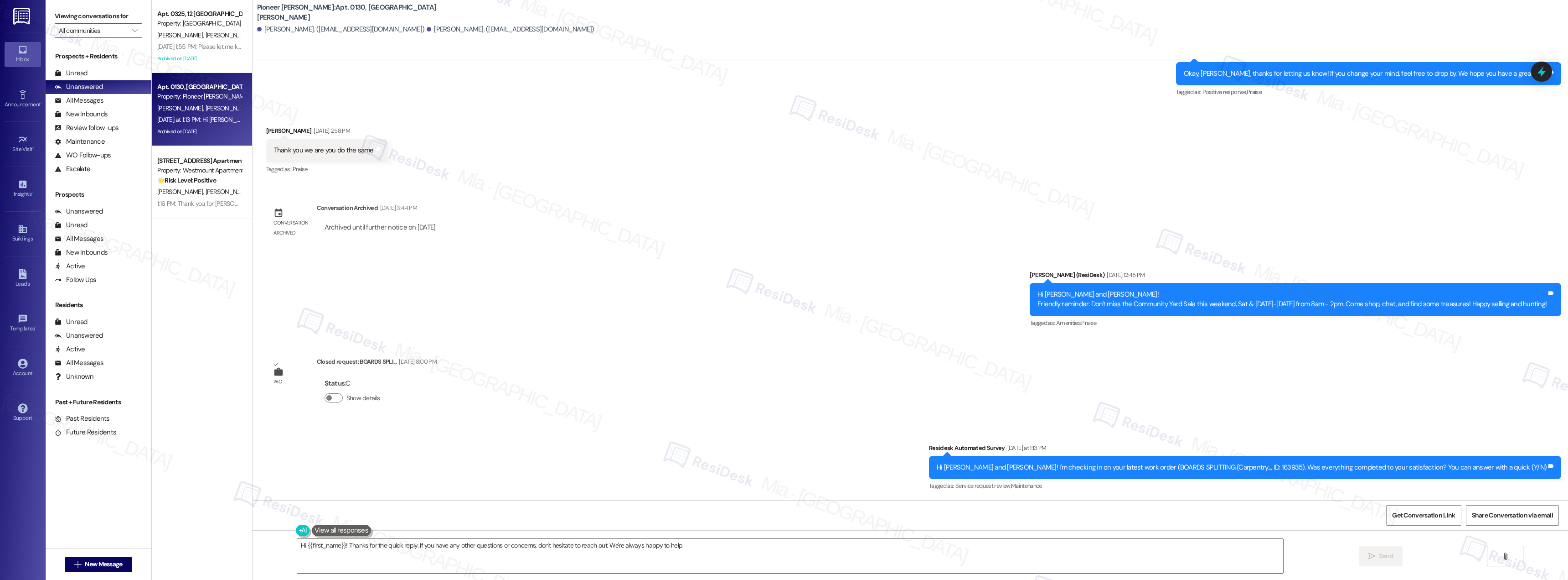
type textarea "Hi {{first_name}}! Thanks for the quick reply. If you have any other questions …"
click at [193, 173] on div "Property: Westmount Apartments" at bounding box center [200, 170] width 84 height 10
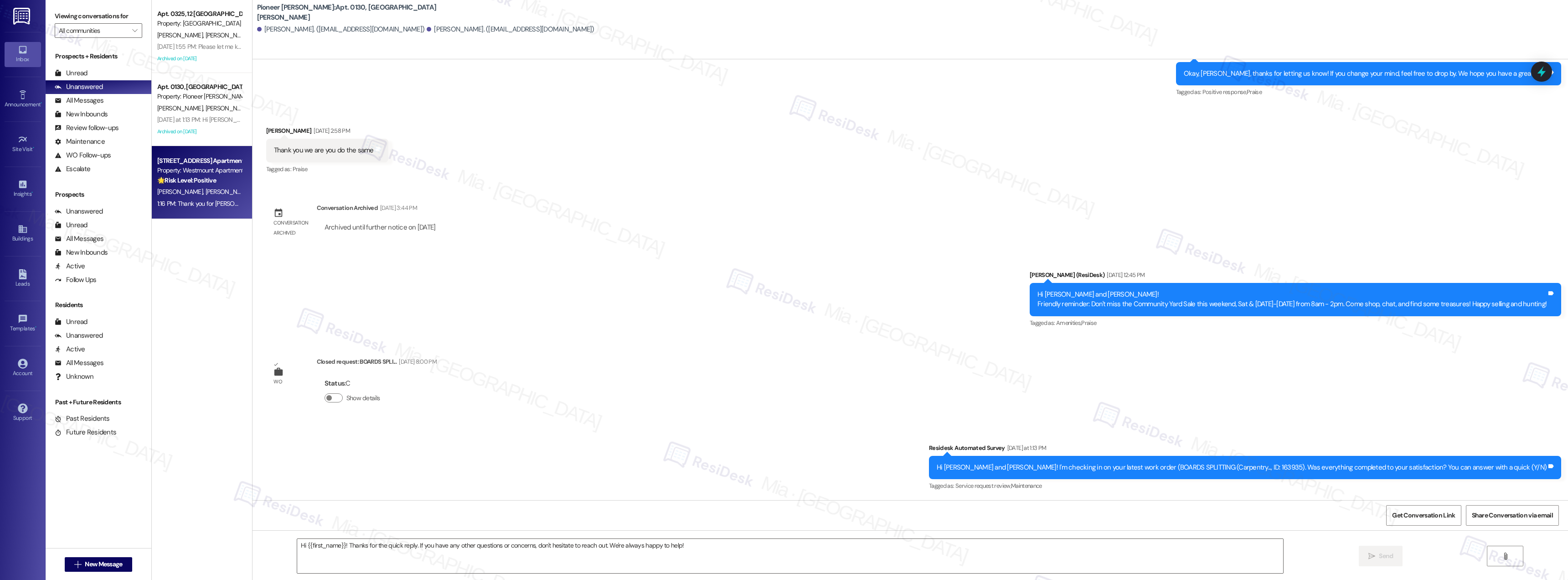
type textarea "Fetching suggested responses. Please feel free to read through the conversation…"
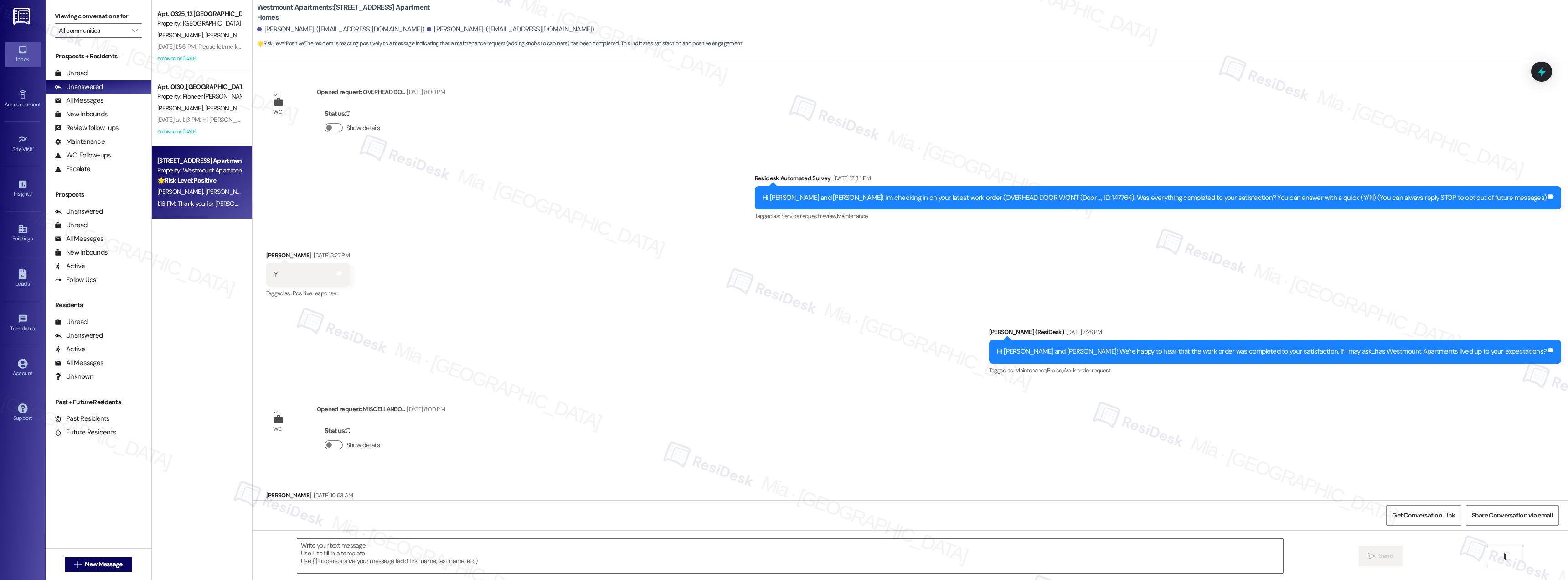
scroll to position [7655, 0]
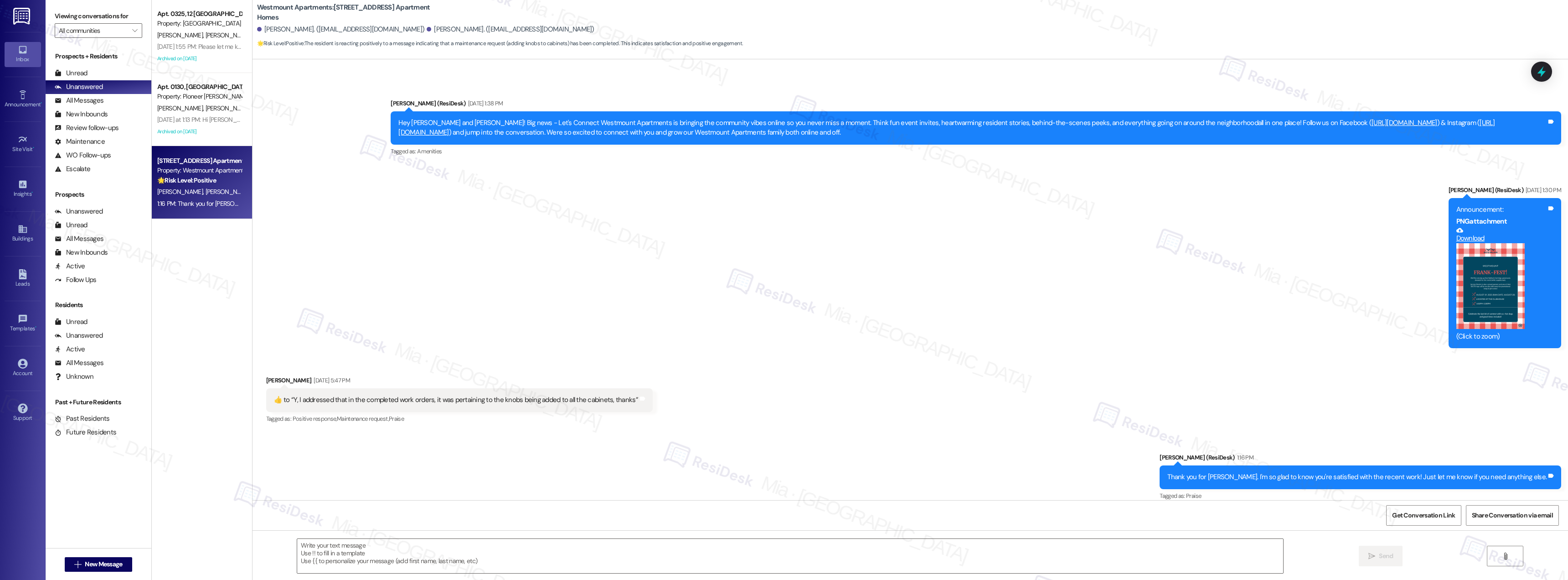
type textarea "Fetching suggested responses. Please feel free to read through the conversation…"
